Goal: Information Seeking & Learning: Learn about a topic

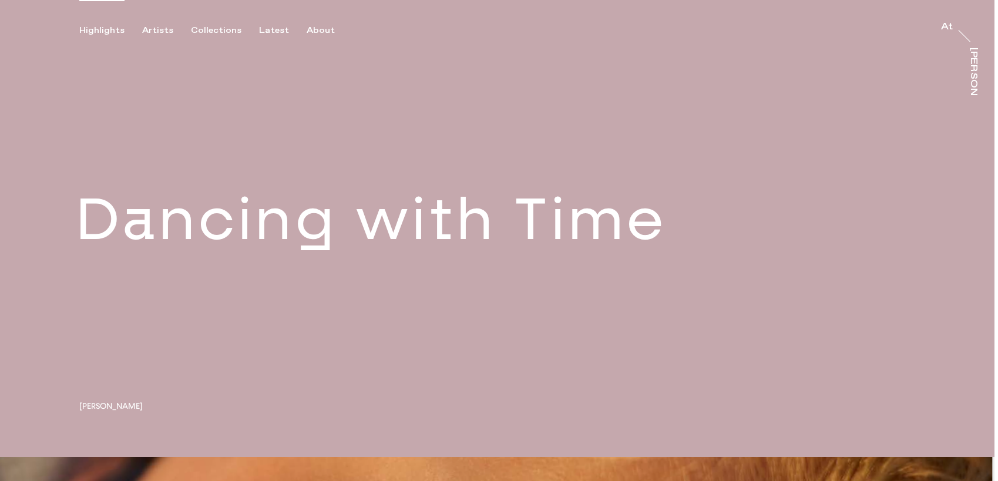
click at [107, 32] on div "Highlights" at bounding box center [101, 30] width 45 height 11
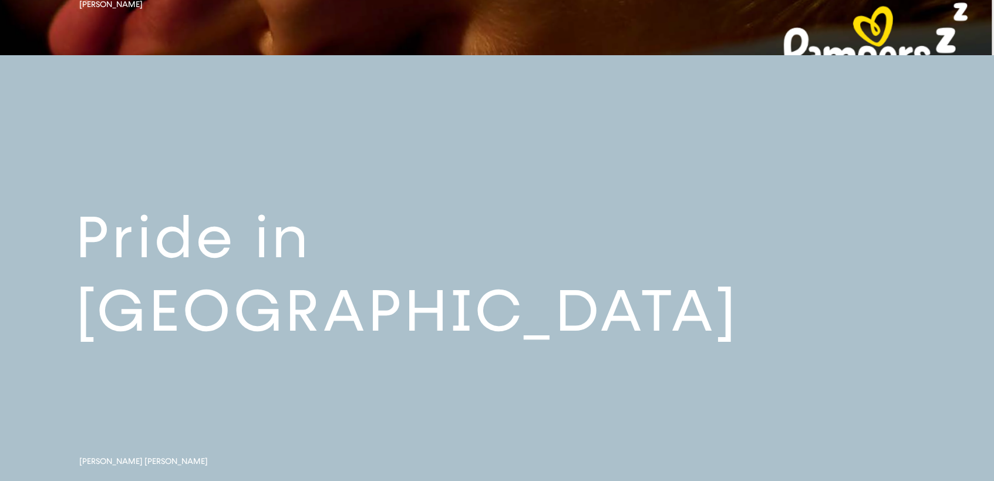
click at [217, 196] on link at bounding box center [497, 283] width 994 height 457
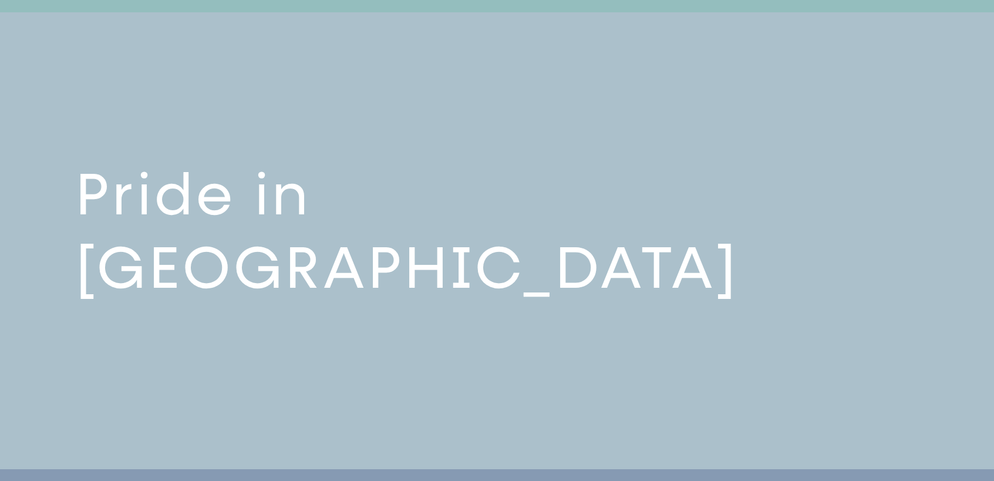
scroll to position [914, 0]
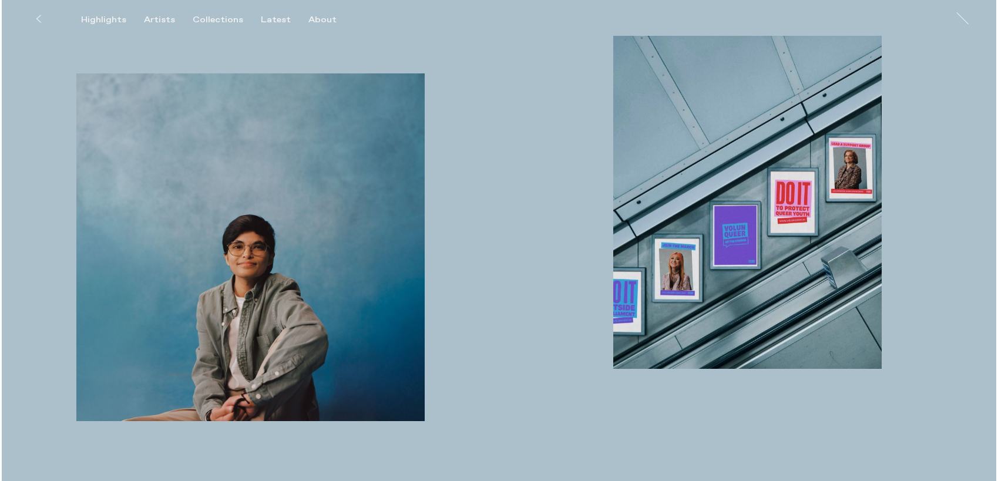
scroll to position [705, 0]
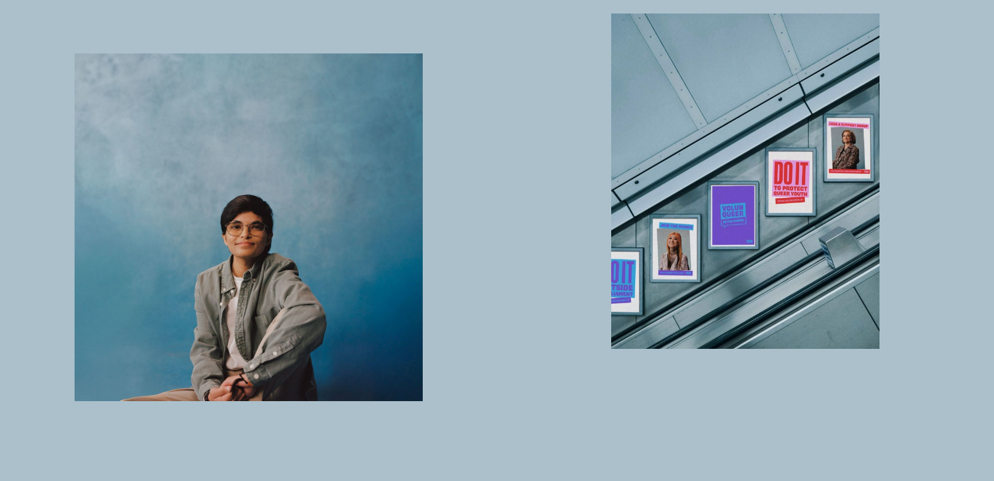
click at [217, 196] on img "button" at bounding box center [249, 227] width 348 height 348
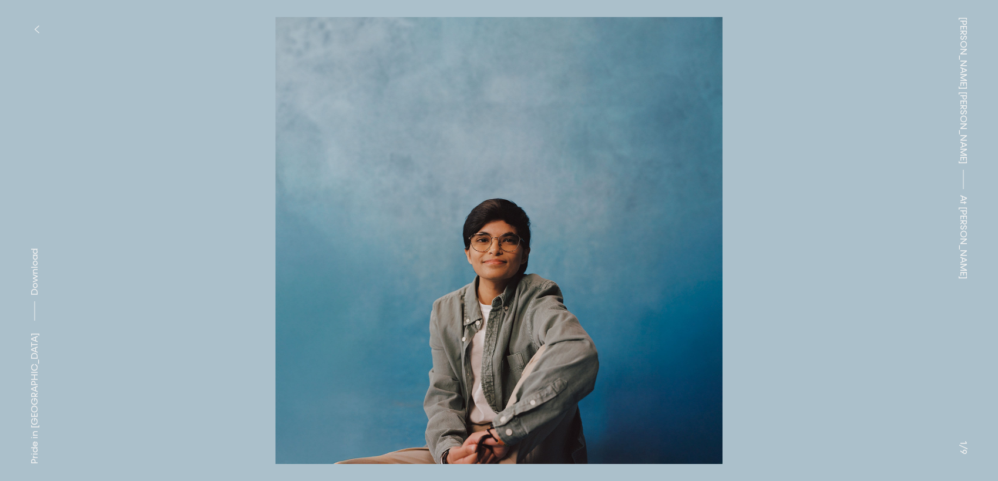
drag, startPoint x: 217, startPoint y: 196, endPoint x: 498, endPoint y: 191, distance: 280.8
click at [498, 191] on button at bounding box center [249, 120] width 499 height 241
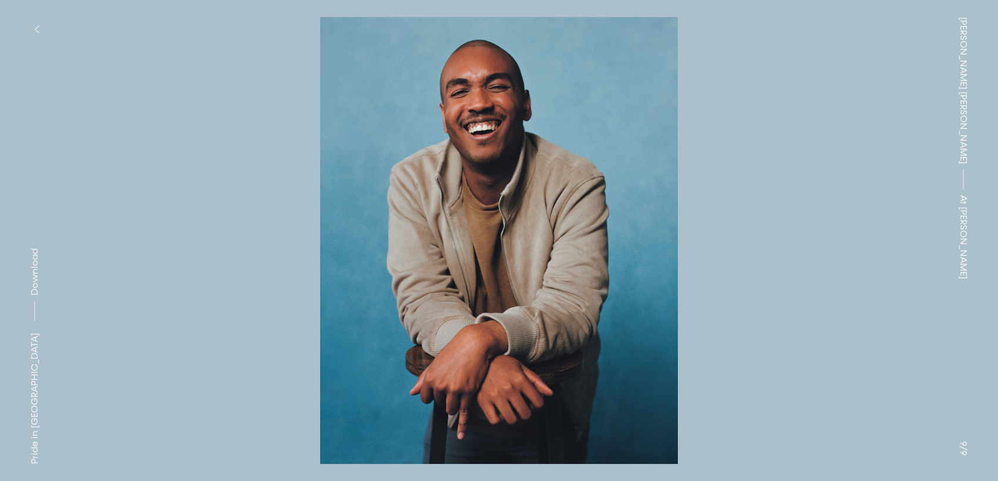
click at [774, 187] on button at bounding box center [748, 120] width 499 height 241
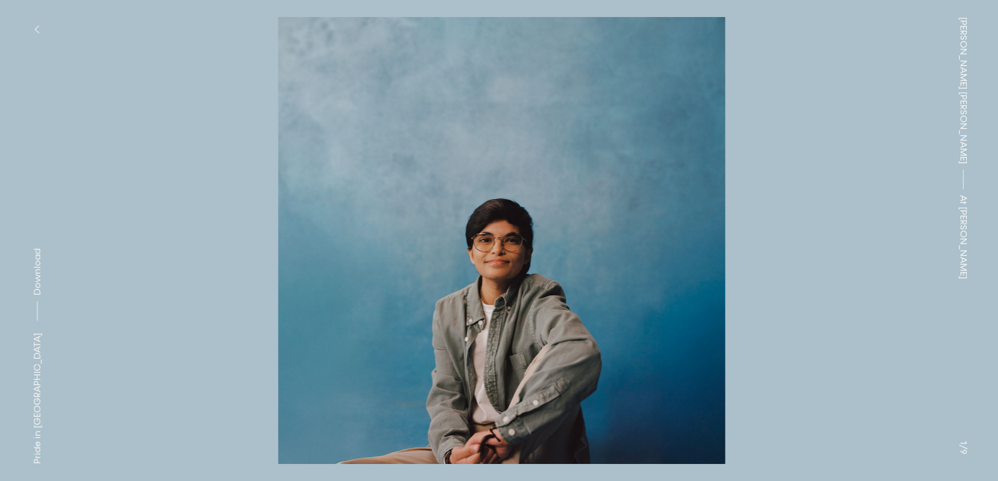
click at [723, 127] on button at bounding box center [748, 120] width 499 height 241
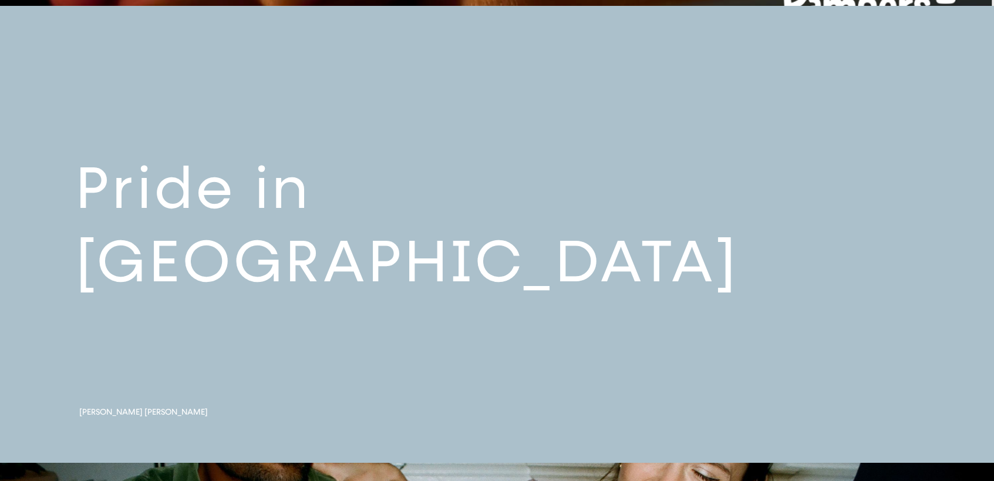
click at [318, 280] on link at bounding box center [497, 234] width 994 height 457
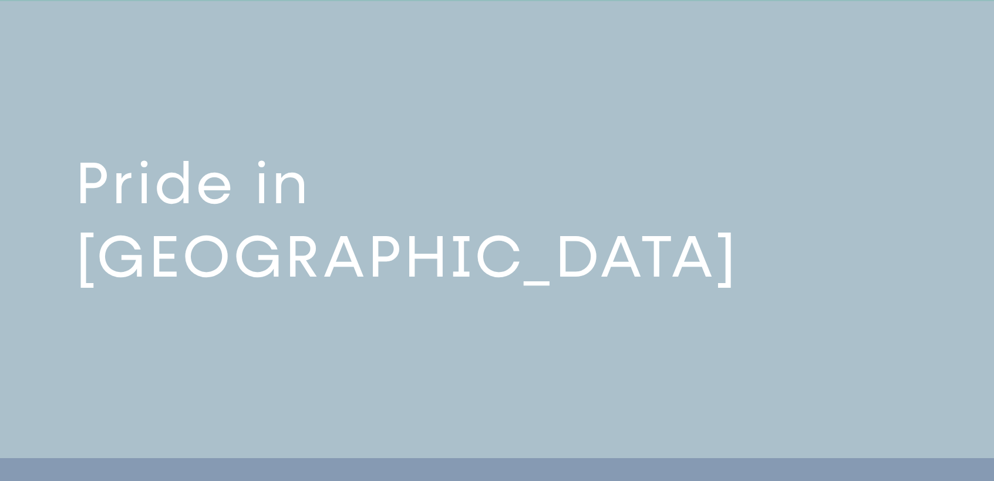
scroll to position [914, 0]
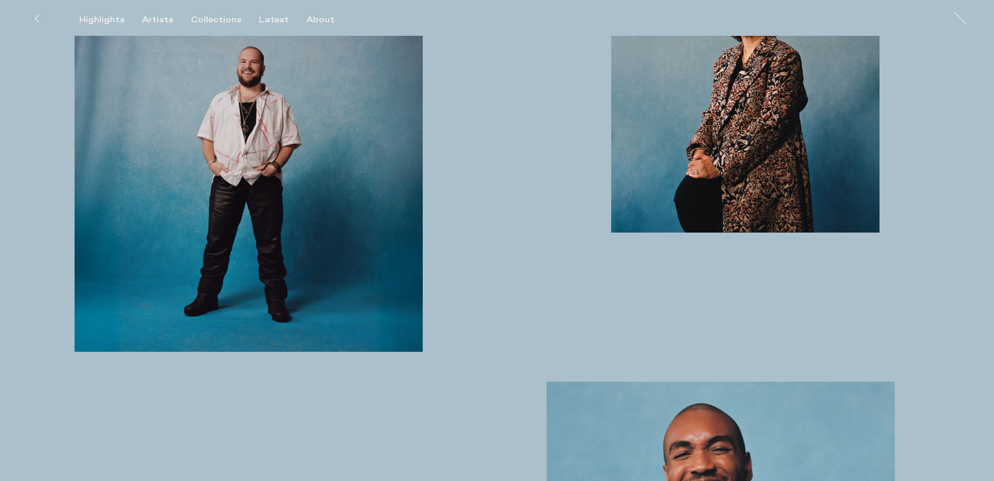
scroll to position [2234, 0]
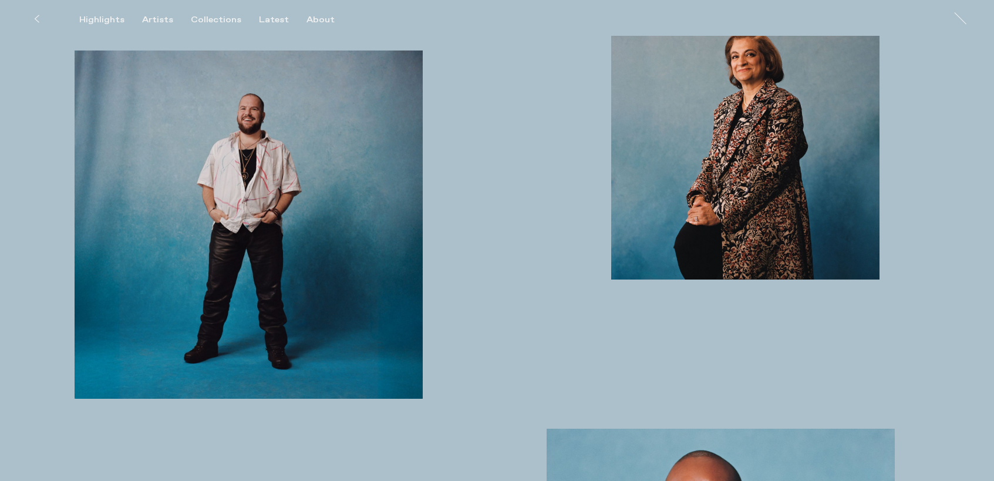
click at [621, 279] on img "button" at bounding box center [745, 145] width 268 height 268
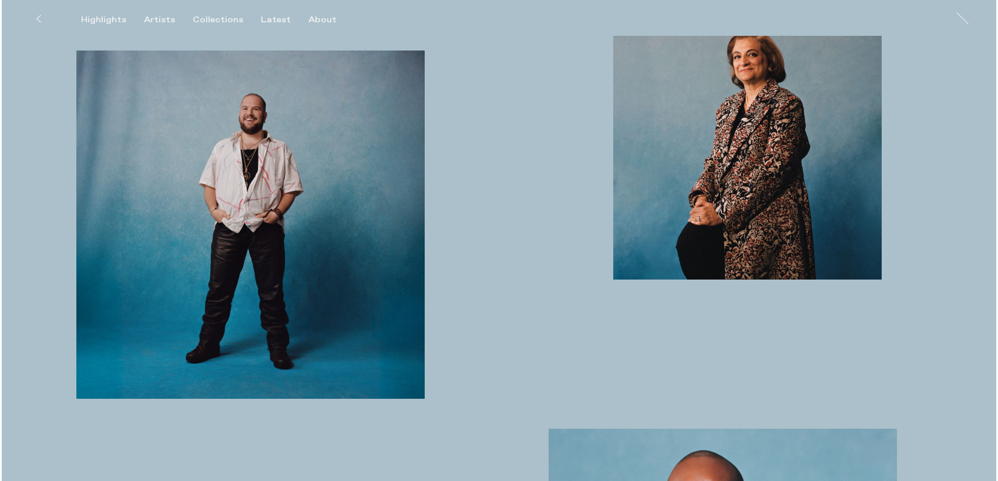
scroll to position [2226, 0]
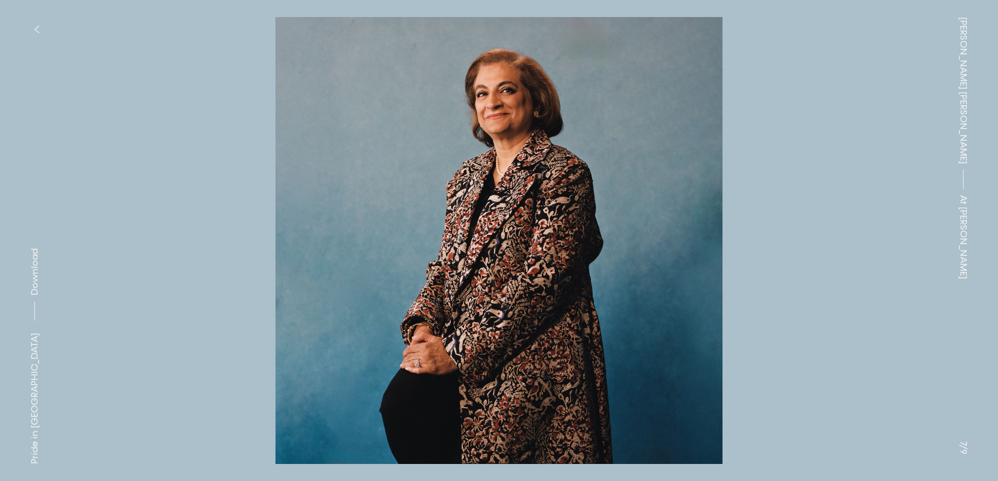
click at [211, 247] on img at bounding box center [499, 240] width 880 height 447
click at [224, 234] on button at bounding box center [249, 120] width 499 height 241
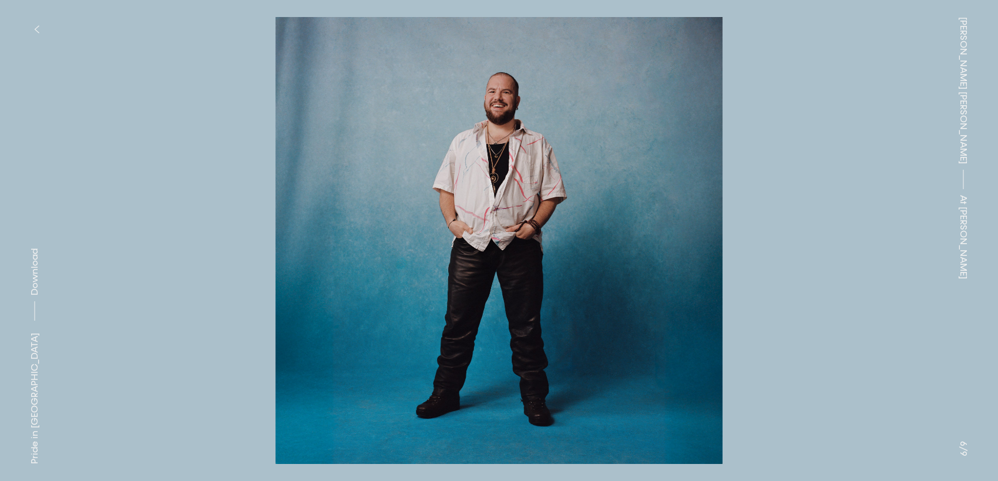
drag, startPoint x: 342, startPoint y: 101, endPoint x: 166, endPoint y: 479, distance: 416.8
click at [0, 0] on button at bounding box center [249, 120] width 499 height 241
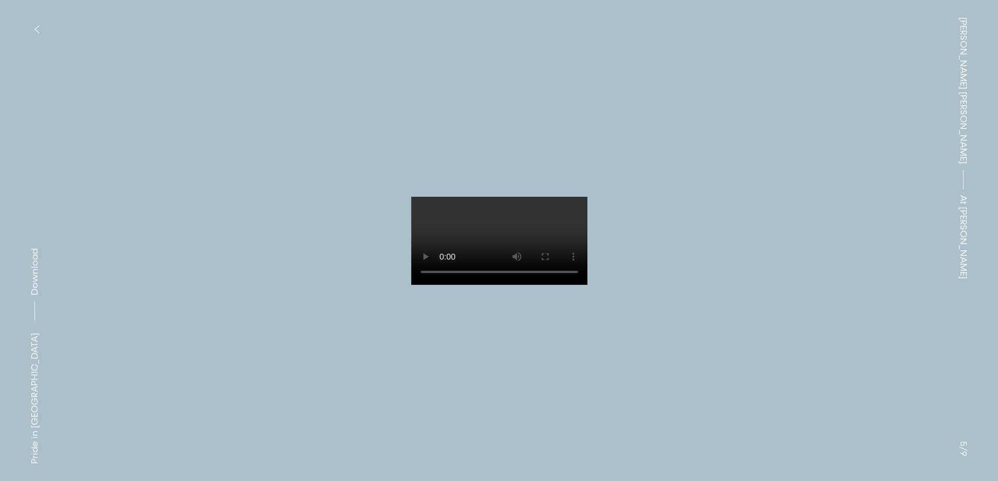
click at [63, 178] on button at bounding box center [249, 120] width 499 height 241
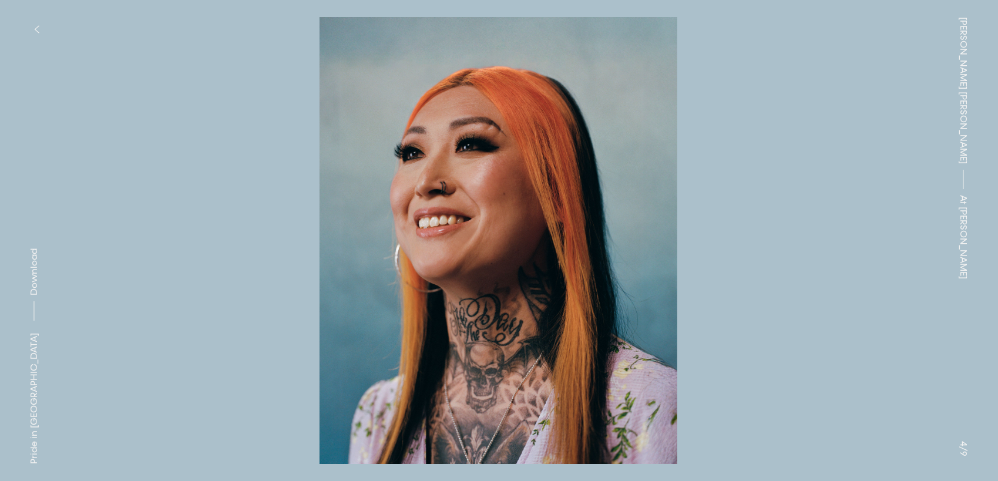
click at [69, 177] on button at bounding box center [249, 120] width 499 height 241
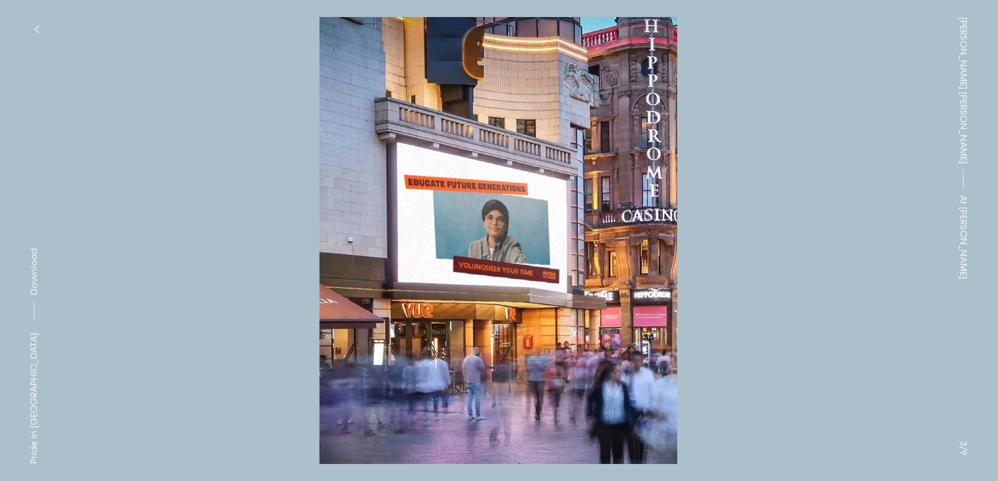
click at [89, 167] on button at bounding box center [249, 120] width 499 height 241
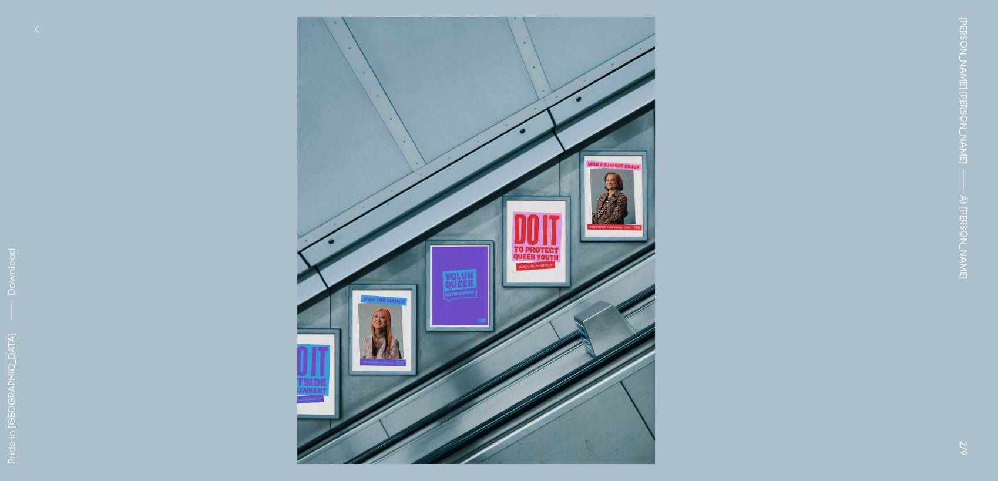
click at [101, 160] on button at bounding box center [249, 120] width 499 height 241
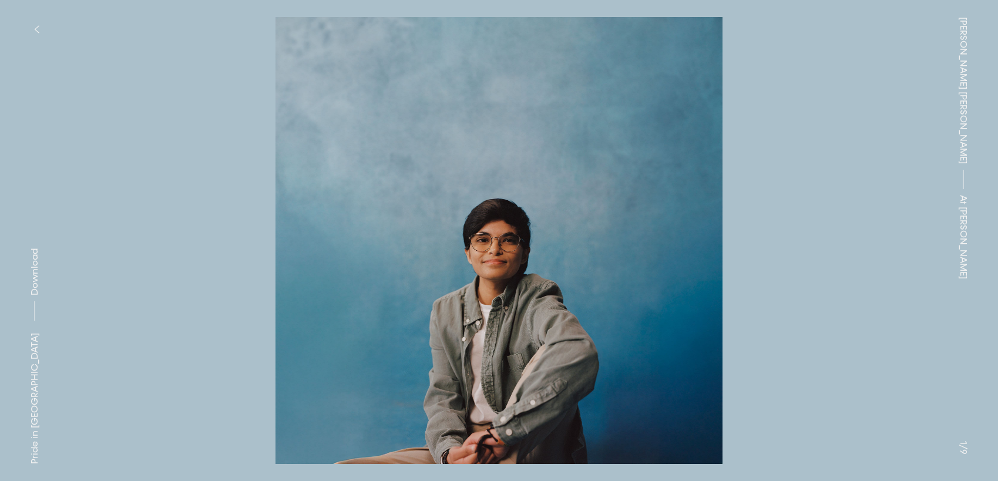
drag, startPoint x: 475, startPoint y: 151, endPoint x: 109, endPoint y: 476, distance: 489.7
click at [0, 0] on button at bounding box center [249, 120] width 499 height 241
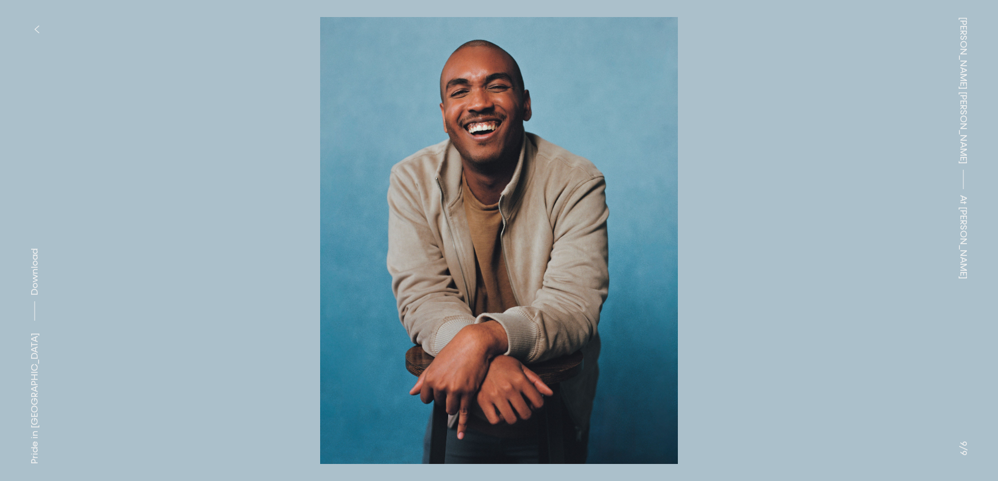
click at [239, 202] on button at bounding box center [249, 120] width 499 height 241
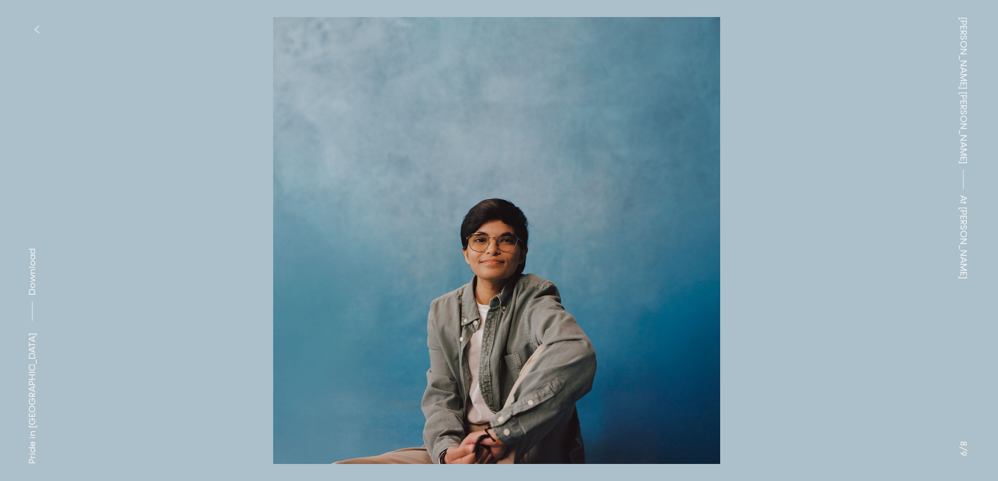
click at [239, 202] on button at bounding box center [249, 120] width 499 height 241
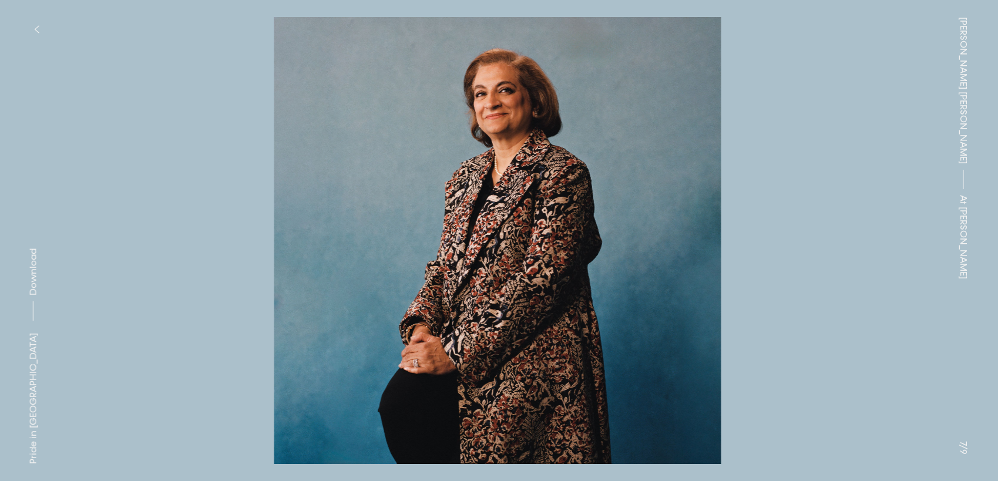
click at [239, 202] on button at bounding box center [249, 120] width 499 height 241
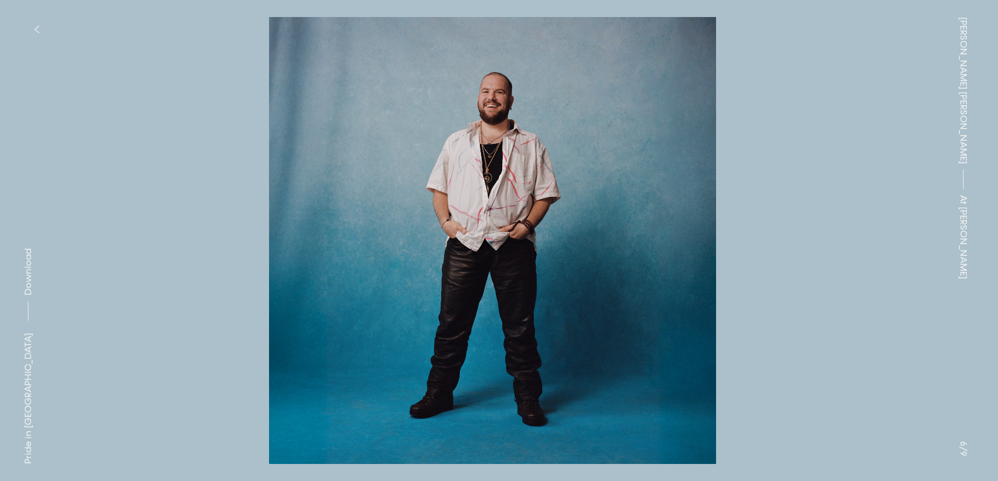
click at [239, 202] on button at bounding box center [249, 120] width 499 height 241
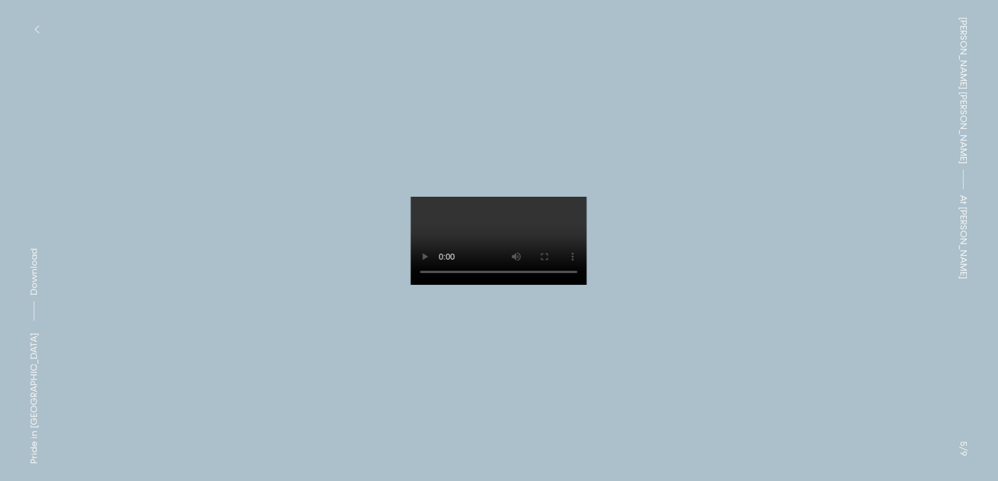
click at [239, 202] on button at bounding box center [249, 120] width 499 height 241
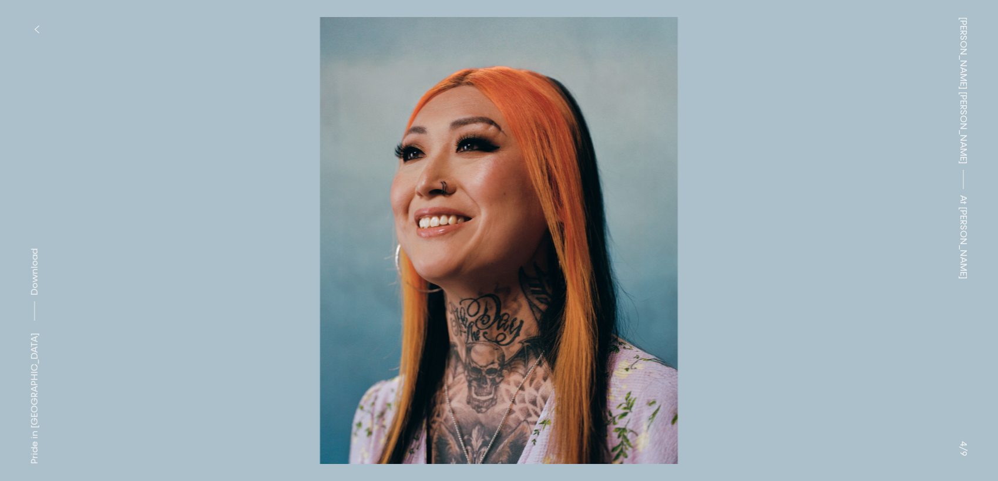
click at [239, 202] on button at bounding box center [249, 120] width 499 height 241
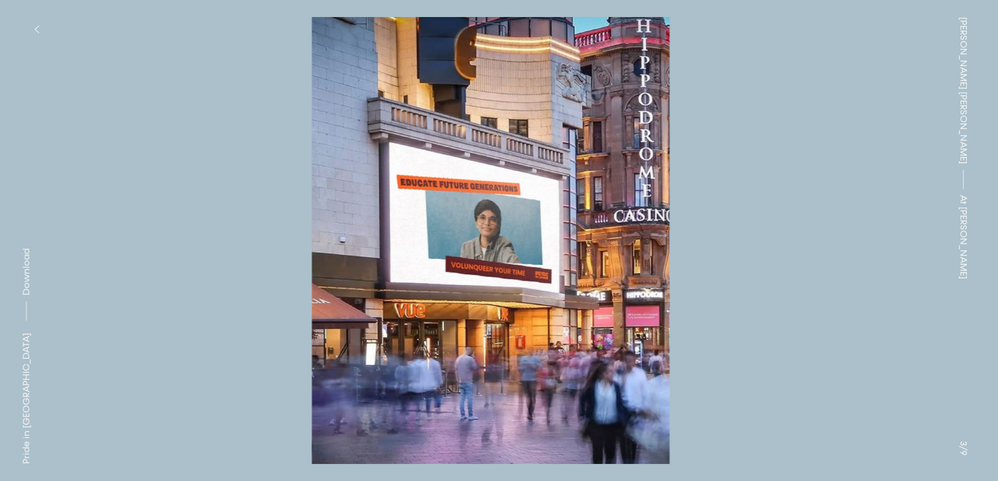
click at [239, 202] on button at bounding box center [249, 120] width 499 height 241
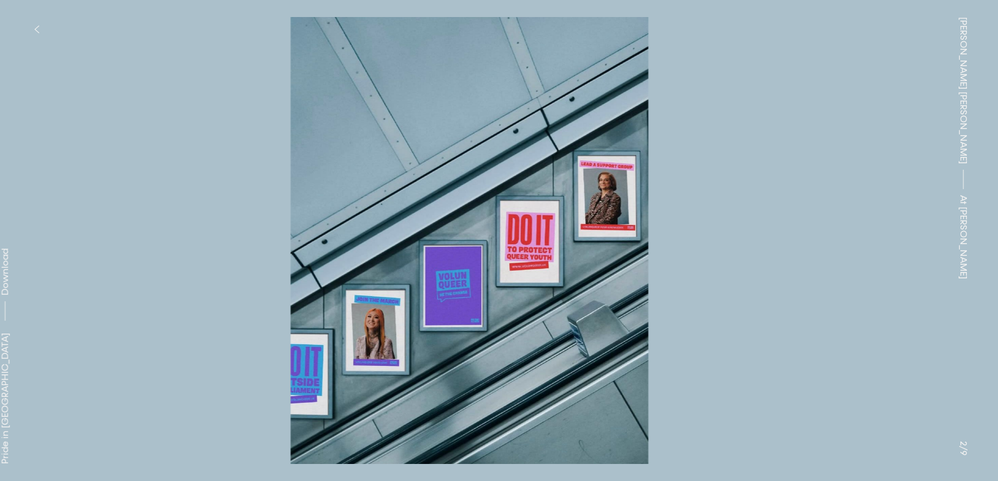
click at [239, 202] on button at bounding box center [249, 120] width 499 height 241
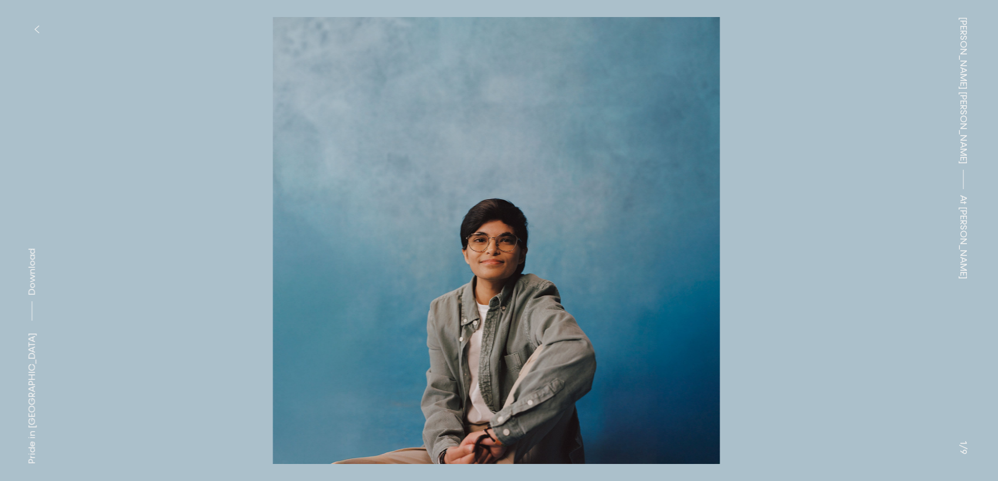
click at [239, 202] on button at bounding box center [249, 120] width 499 height 241
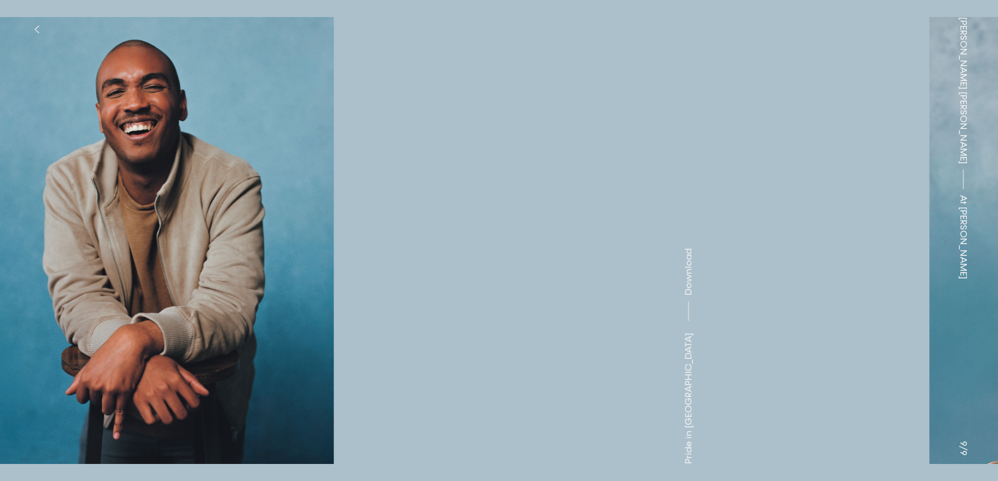
click at [239, 202] on button at bounding box center [249, 120] width 499 height 241
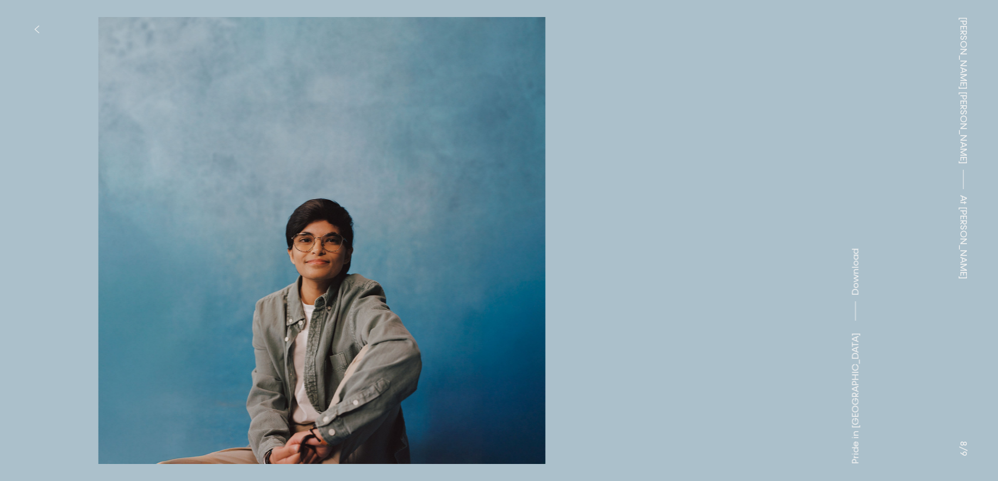
click at [239, 202] on button at bounding box center [249, 120] width 499 height 241
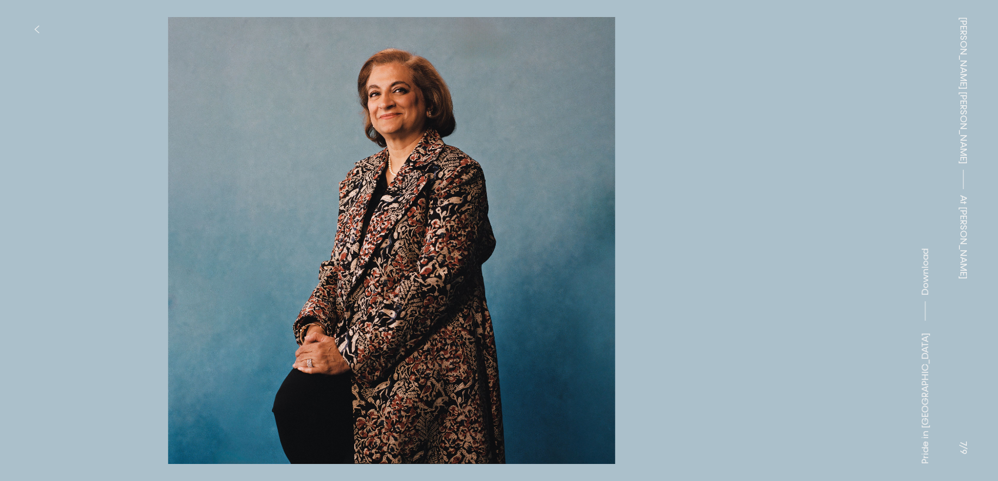
click at [239, 202] on button at bounding box center [249, 120] width 499 height 241
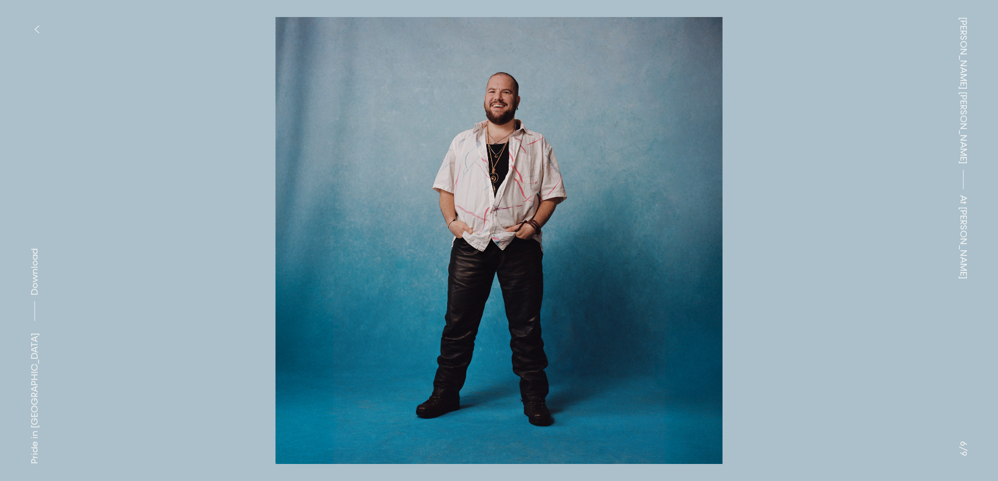
click at [36, 295] on span "Download" at bounding box center [35, 271] width 12 height 47
click at [964, 394] on div "Jessica Eliza Ross At Trayler" at bounding box center [963, 240] width 69 height 481
click at [933, 205] on div "Jessica Eliza Ross At Trayler" at bounding box center [963, 240] width 69 height 481
click at [963, 449] on div "Jessica Eliza Ross At Trayler" at bounding box center [963, 240] width 69 height 481
click at [724, 177] on button at bounding box center [748, 120] width 499 height 241
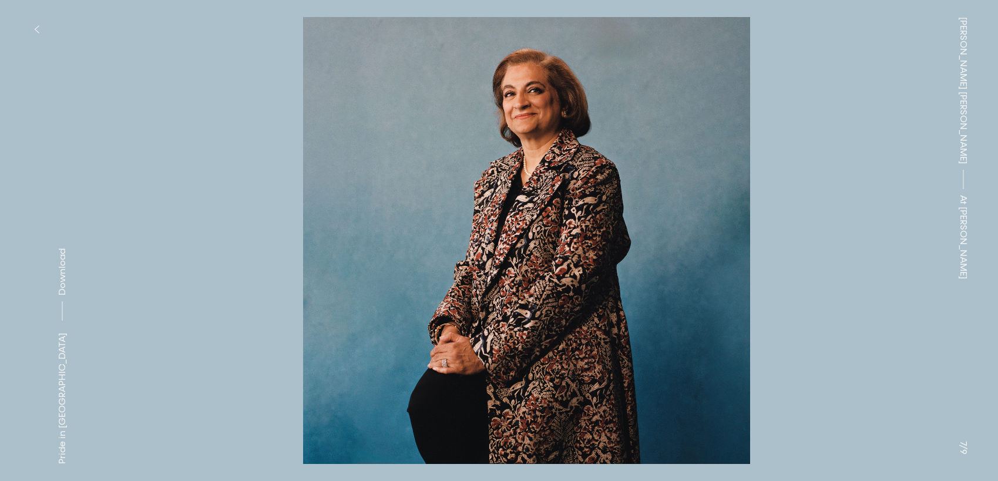
click at [724, 177] on button at bounding box center [748, 120] width 499 height 241
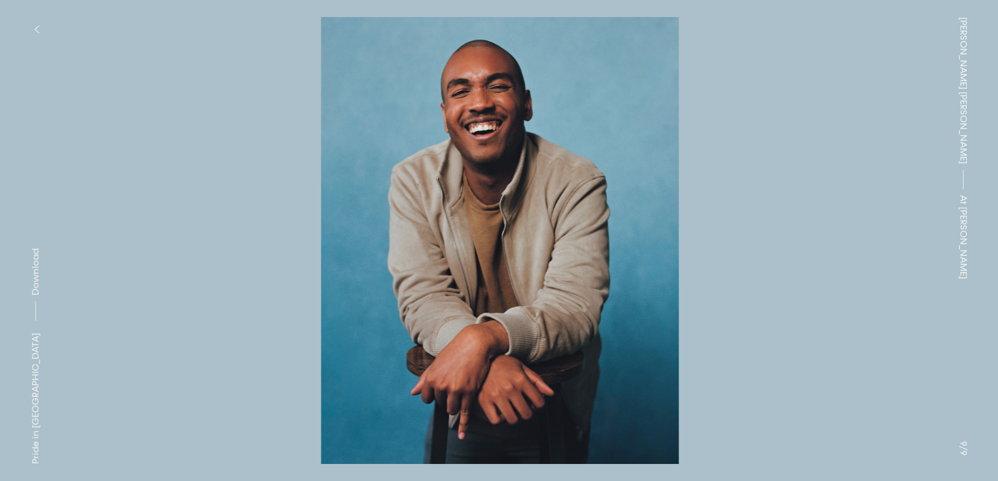
click at [724, 177] on button at bounding box center [748, 120] width 499 height 241
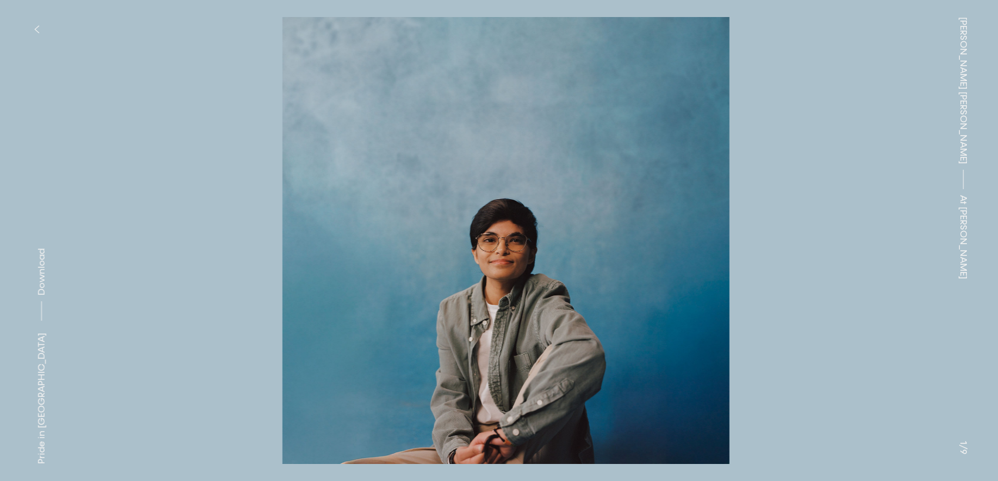
click at [724, 177] on button at bounding box center [748, 120] width 499 height 241
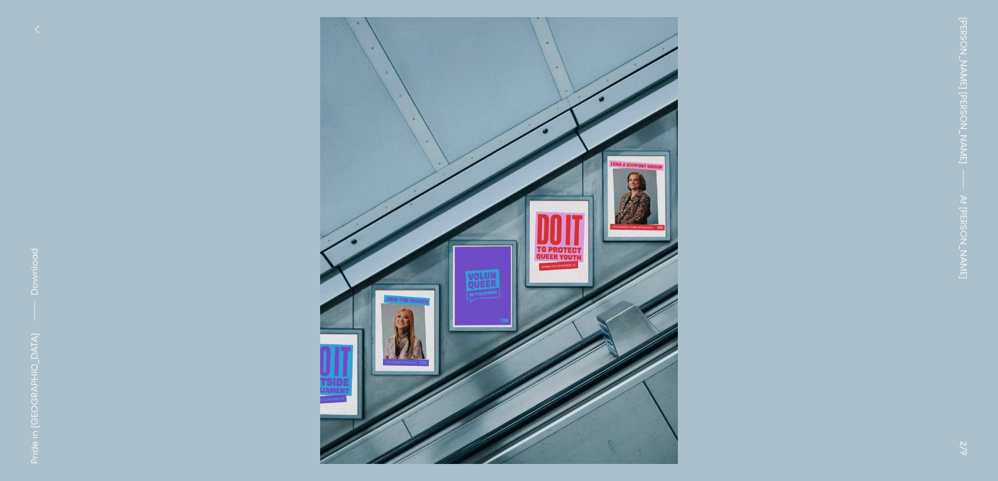
click at [31, 23] on button "button" at bounding box center [36, 29] width 26 height 26
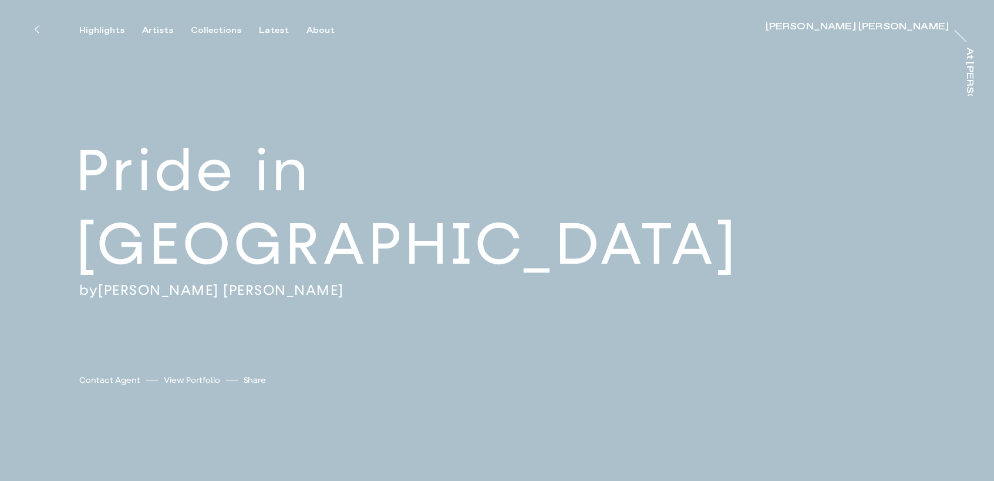
drag, startPoint x: 280, startPoint y: 117, endPoint x: 138, endPoint y: 477, distance: 386.6
